Goal: Navigation & Orientation: Find specific page/section

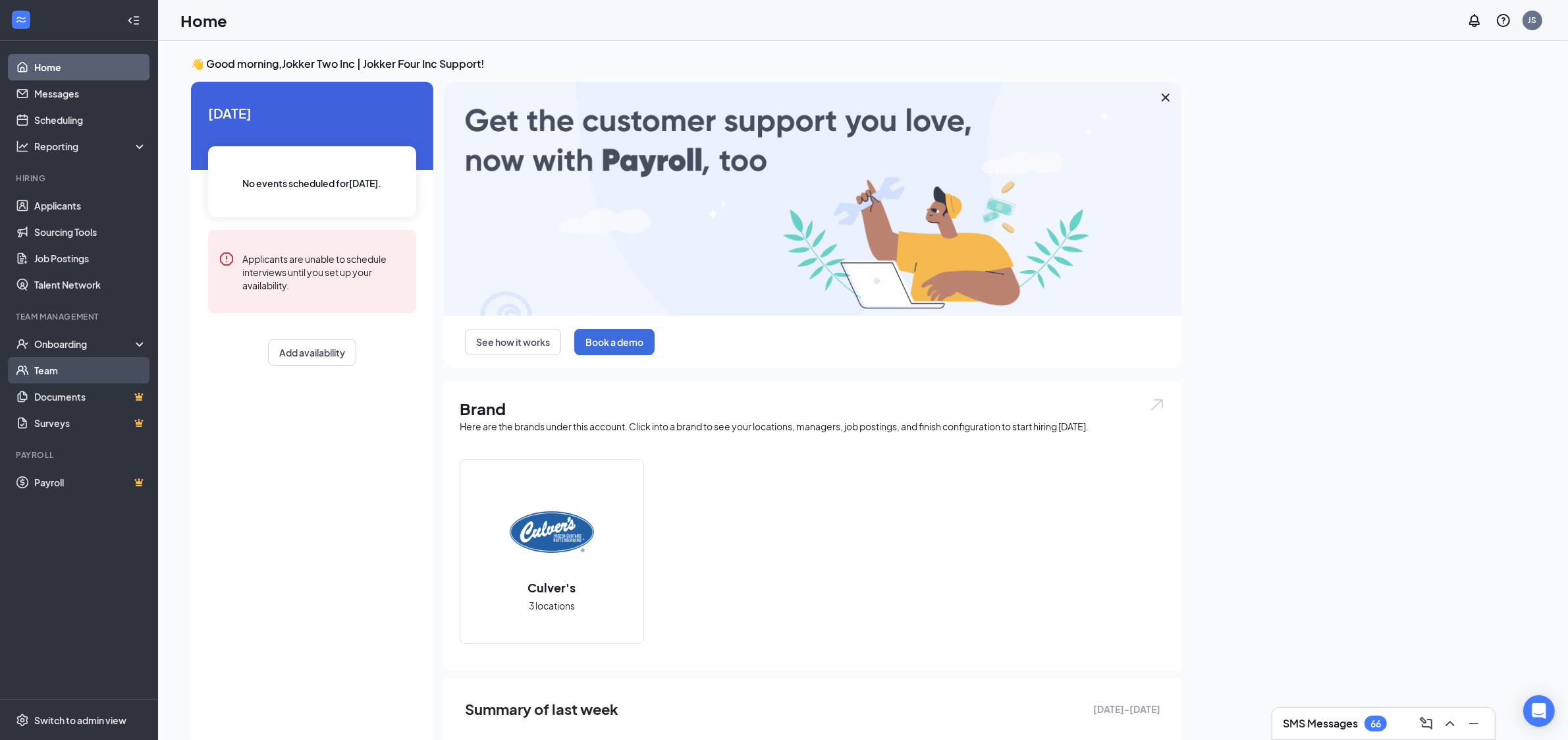
click at [48, 369] on link "Team" at bounding box center [90, 370] width 113 height 27
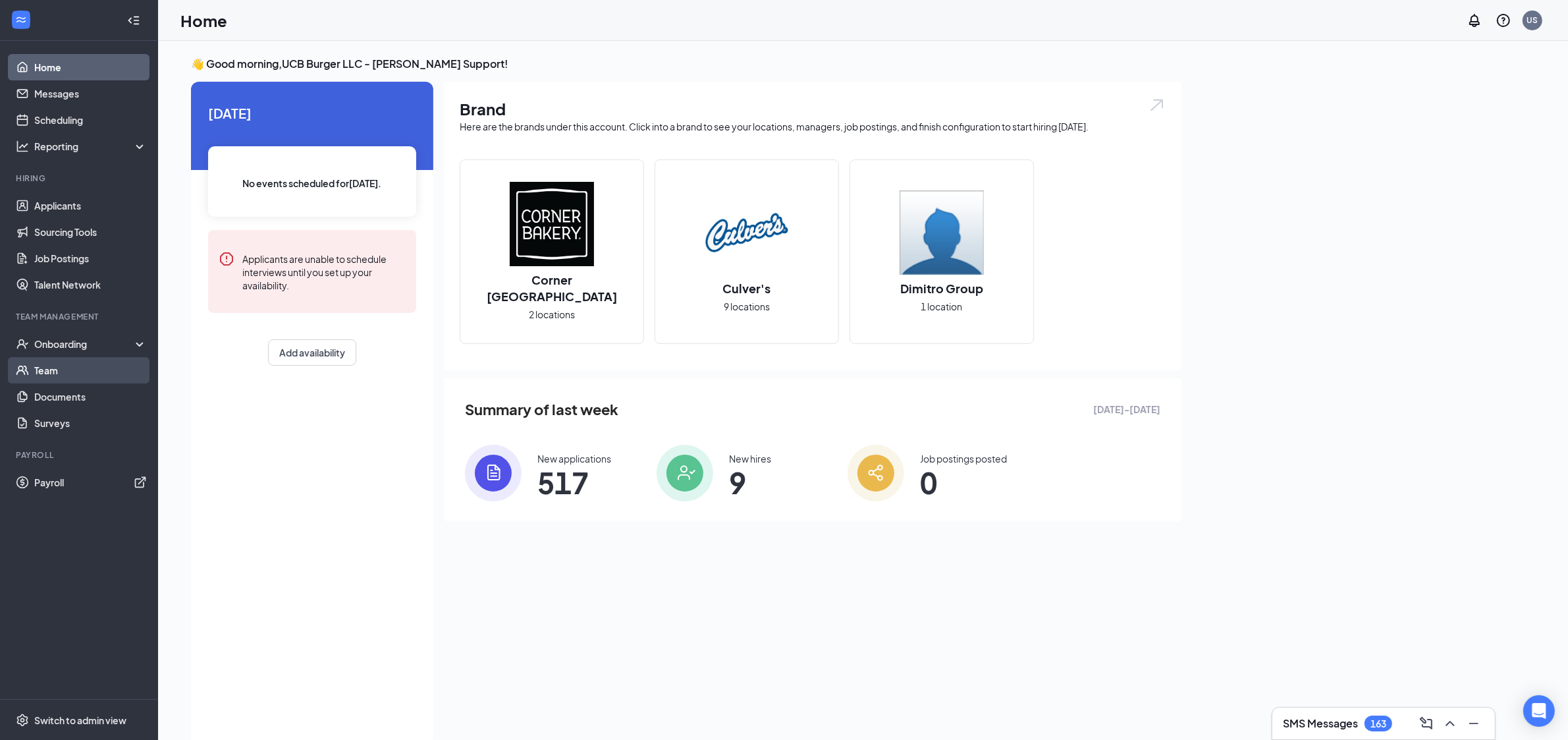
click at [84, 378] on link "Team" at bounding box center [90, 370] width 113 height 27
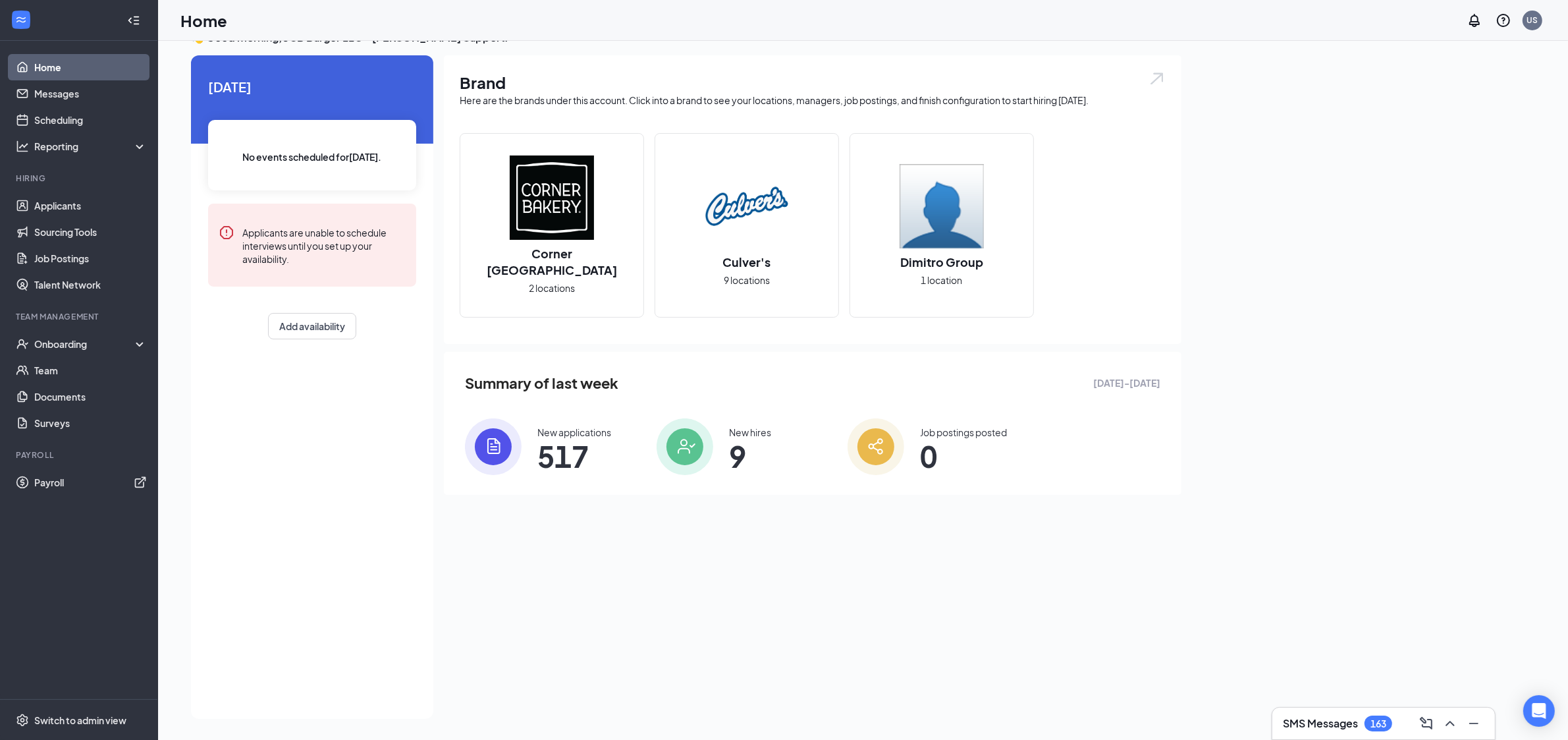
scroll to position [28, 0]
